Goal: Check status: Check status

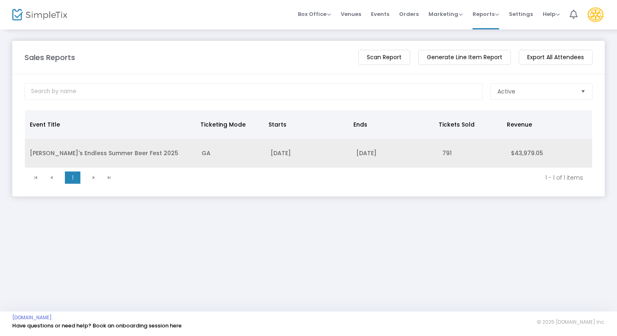
click at [83, 153] on td "[PERSON_NAME]'s Endless Summer Beer Fest 2025" at bounding box center [111, 153] width 172 height 29
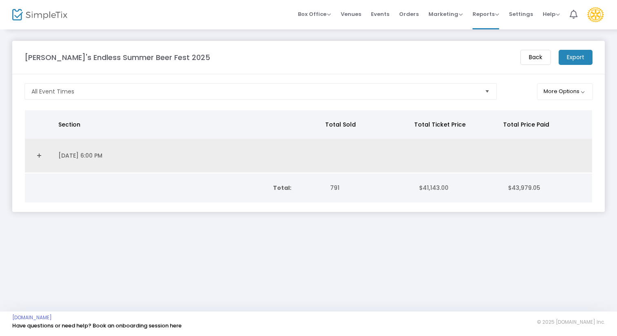
click at [38, 152] on link "Expand Details" at bounding box center [39, 155] width 19 height 13
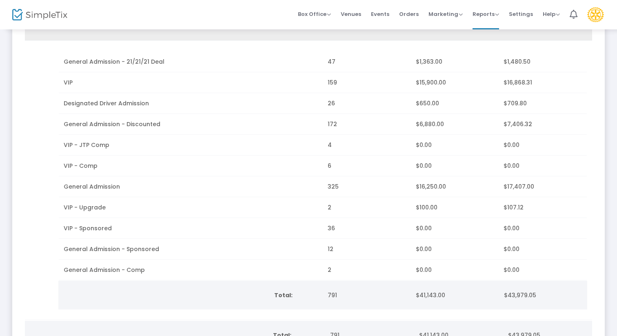
scroll to position [131, 0]
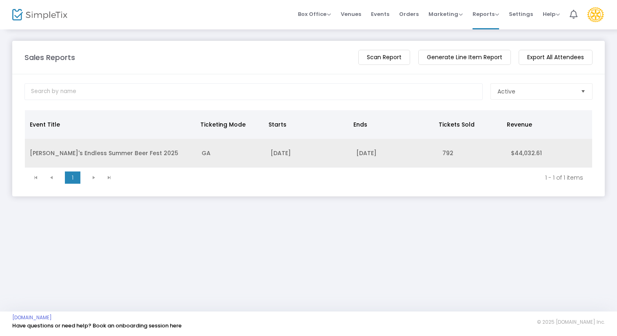
click at [38, 153] on td "[PERSON_NAME]'s Endless Summer Beer Fest 2025" at bounding box center [111, 153] width 172 height 29
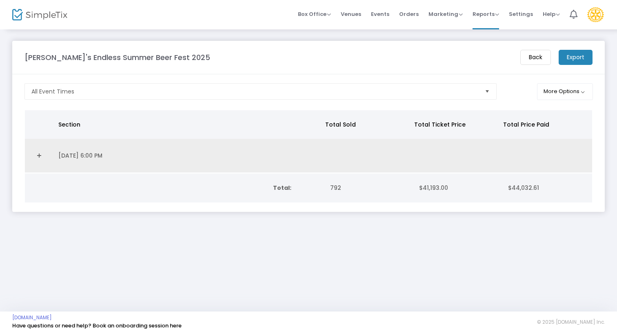
click at [40, 156] on link "Expand Details" at bounding box center [39, 155] width 19 height 13
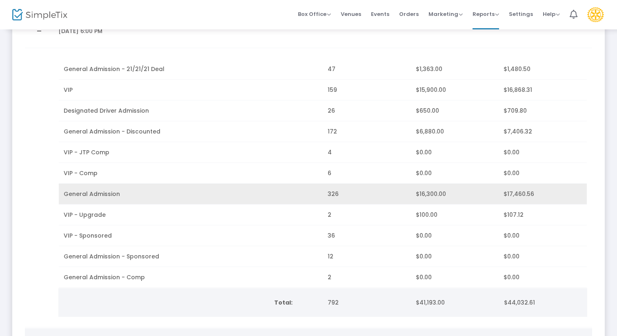
scroll to position [111, 0]
